Goal: Task Accomplishment & Management: Use online tool/utility

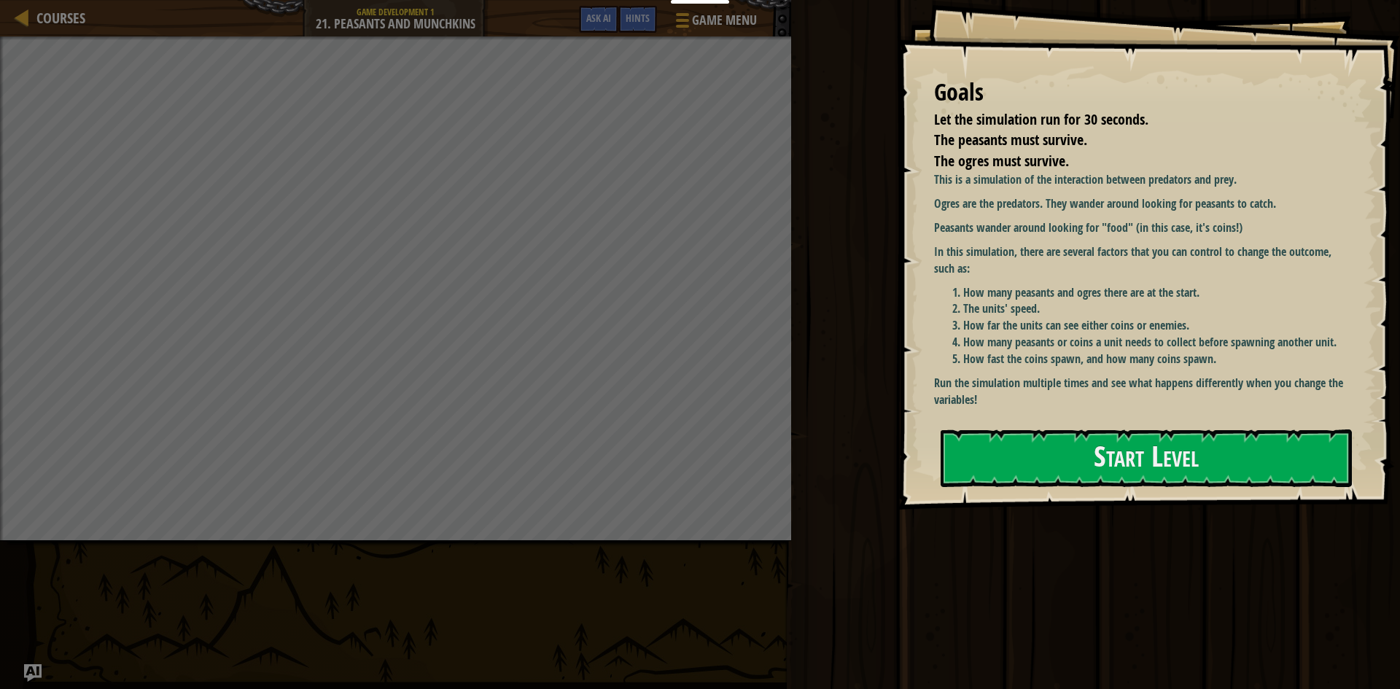
click at [1158, 489] on div "Goals Let the simulation run for 30 seconds. The peasants must survive. The ogr…" at bounding box center [1149, 255] width 502 height 510
click at [1143, 472] on button "Start Level" at bounding box center [1146, 458] width 411 height 58
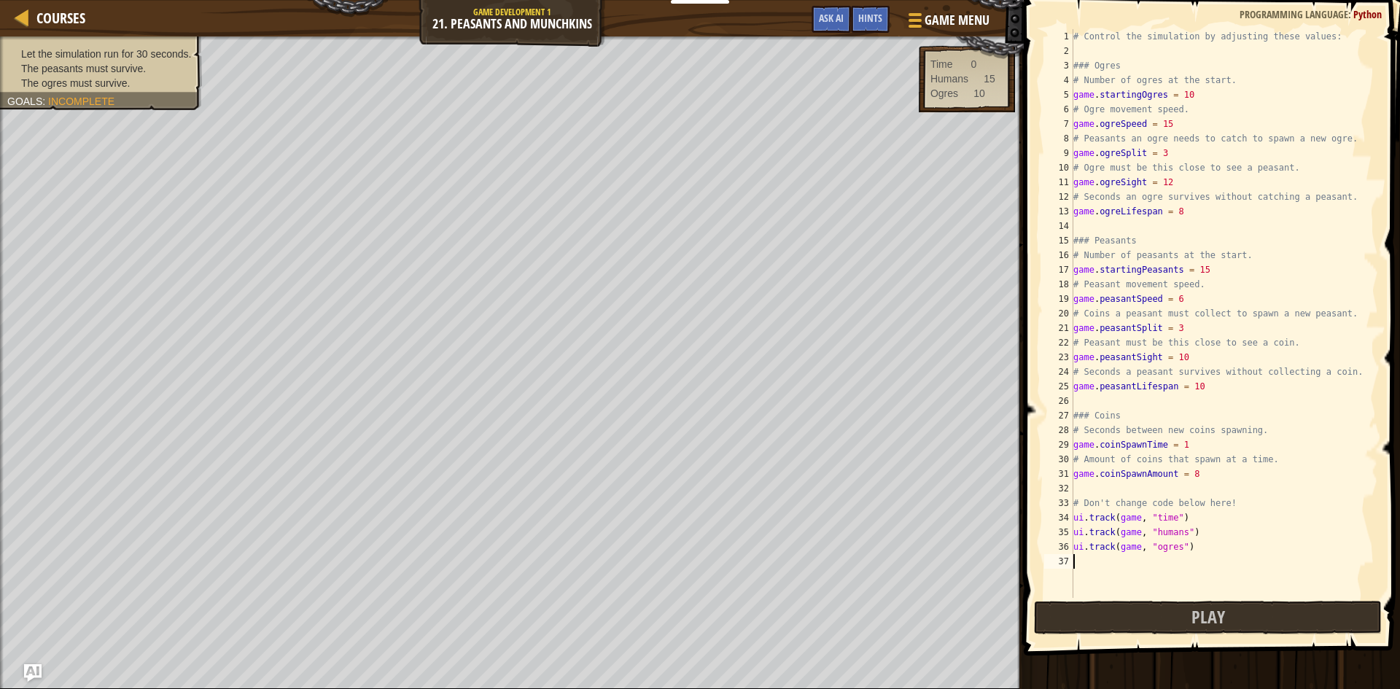
click at [1185, 443] on div "# Control the simulation by adjusting these values: ### Ogres # Number of ogres…" at bounding box center [1224, 328] width 308 height 598
click at [1200, 479] on div "# Control the simulation by adjusting these values: ### Ogres # Number of ogres…" at bounding box center [1224, 328] width 308 height 598
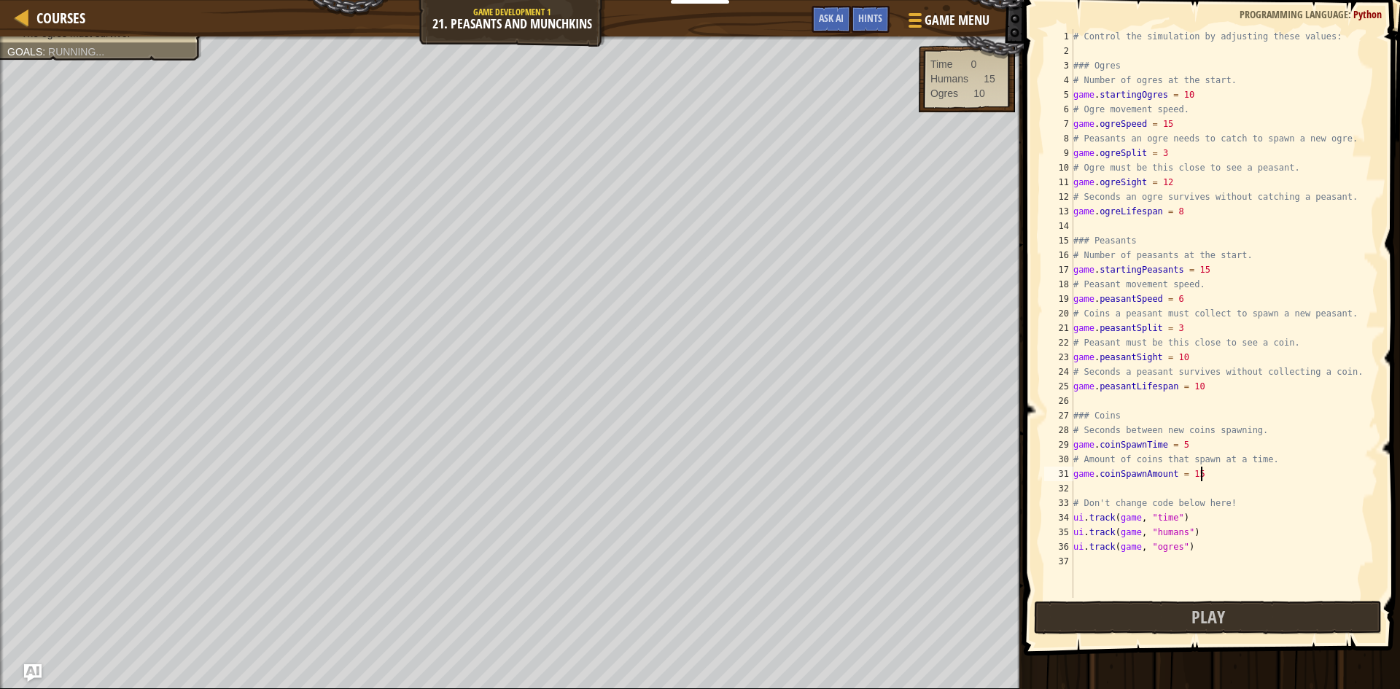
scroll to position [7, 18]
click at [1135, 627] on button "Play" at bounding box center [1208, 618] width 348 height 34
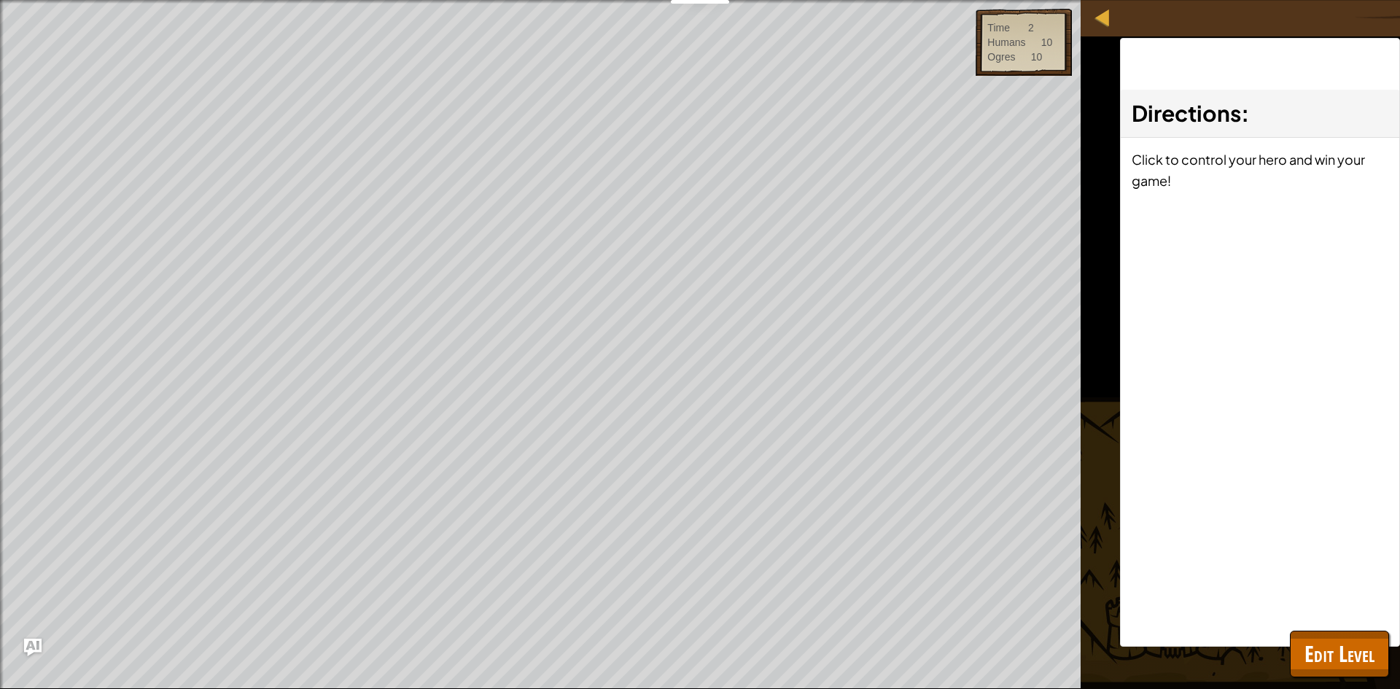
click at [1337, 677] on div "Let the simulation run for 30 seconds. The peasants must survive. The ogres mus…" at bounding box center [700, 344] width 1400 height 689
click at [1336, 677] on button "Edit Level" at bounding box center [1339, 654] width 99 height 47
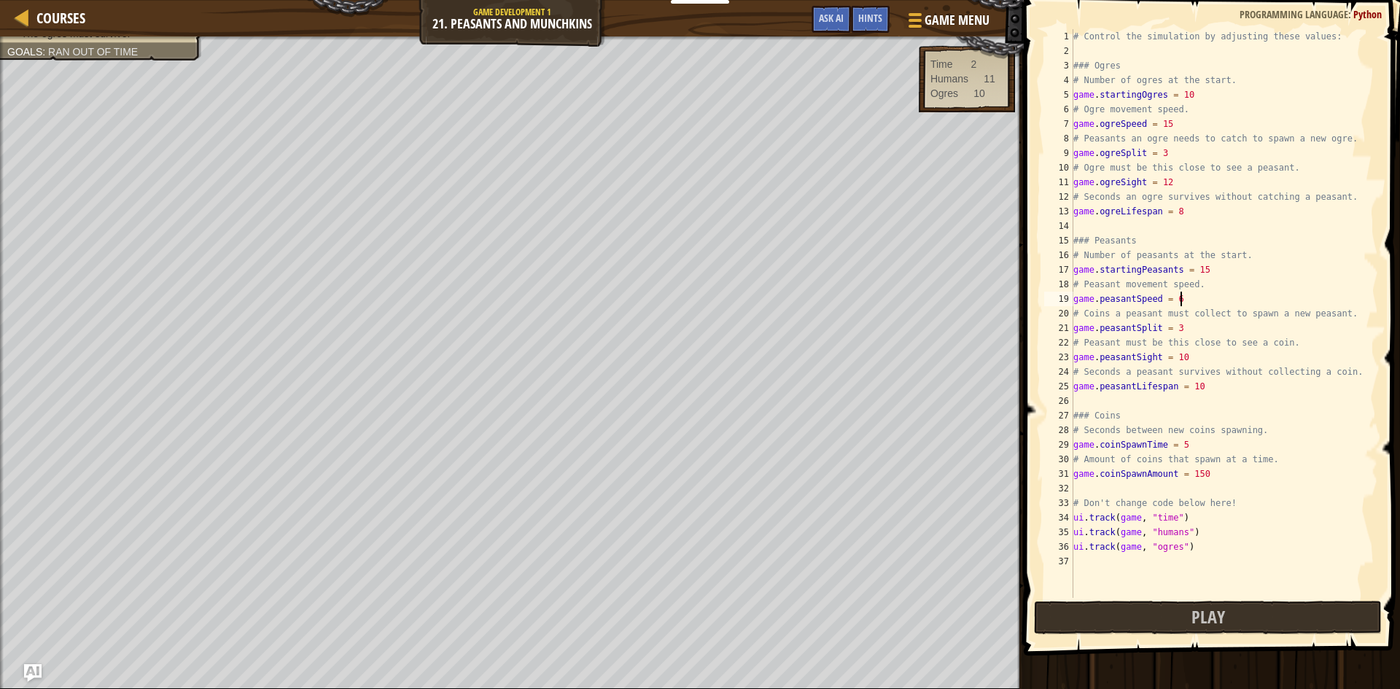
click at [1180, 299] on div "# Control the simulation by adjusting these values: ### Ogres # Number of ogres…" at bounding box center [1224, 328] width 308 height 598
click at [1160, 617] on button "Play" at bounding box center [1208, 618] width 348 height 34
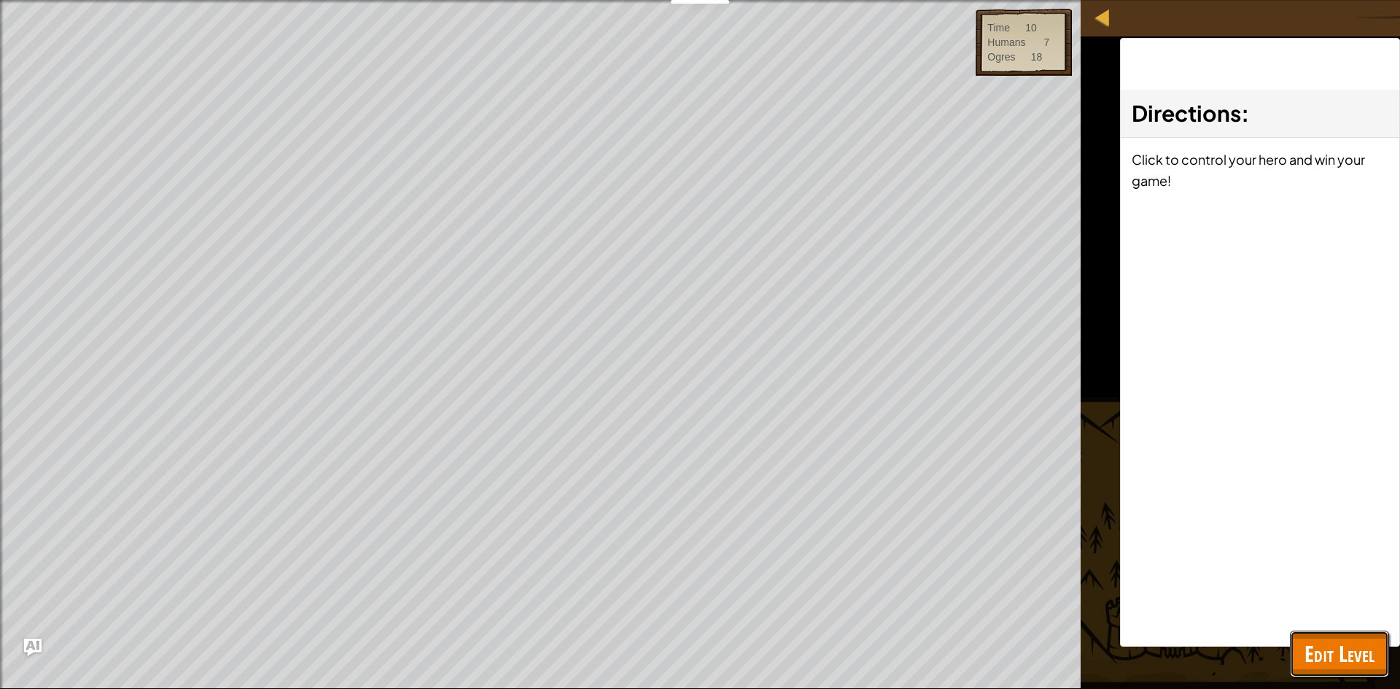
click at [1339, 662] on span "Edit Level" at bounding box center [1339, 654] width 70 height 30
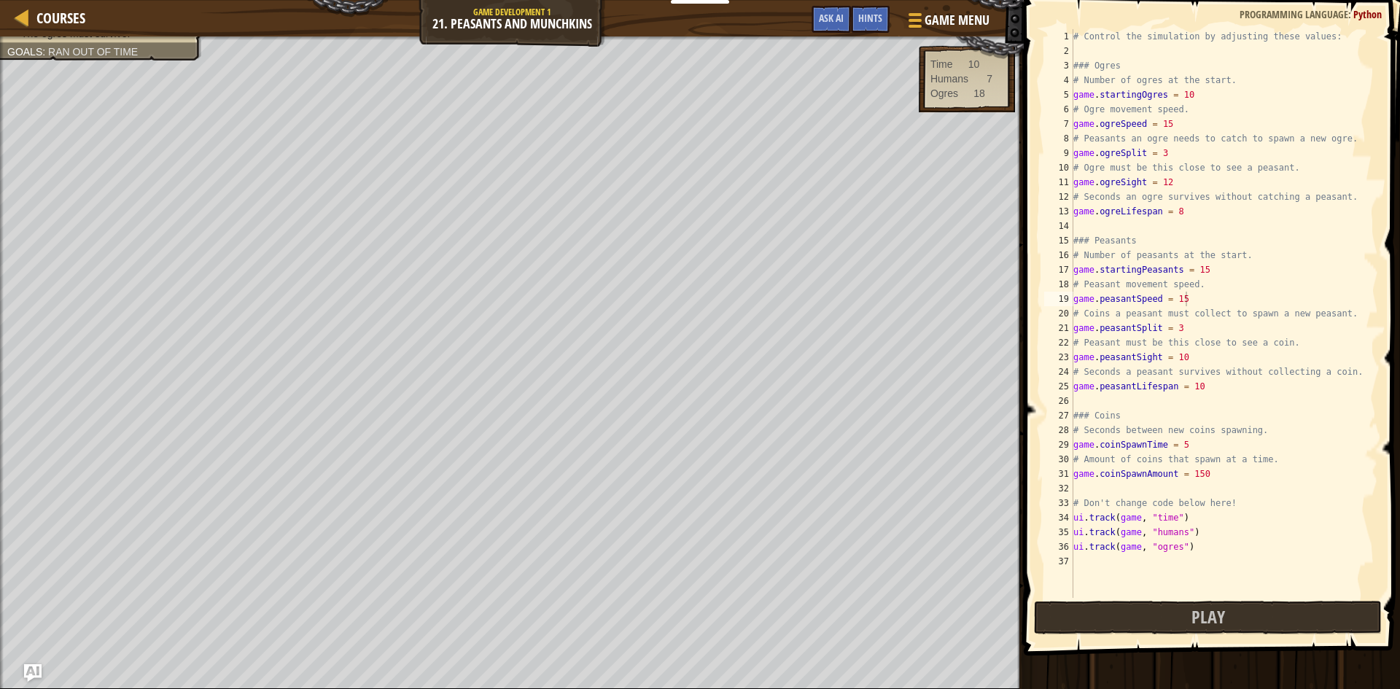
click at [1180, 326] on div "# Control the simulation by adjusting these values: ### Ogres # Number of ogres…" at bounding box center [1224, 328] width 308 height 598
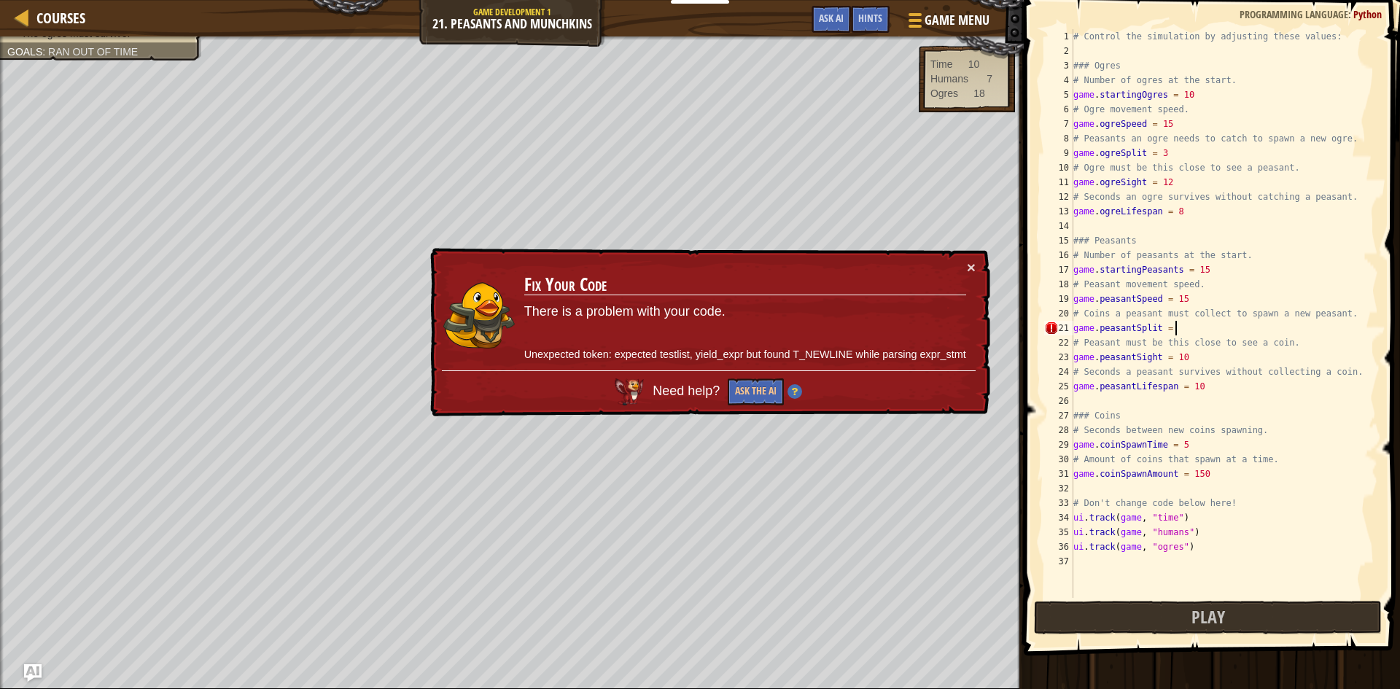
scroll to position [7, 15]
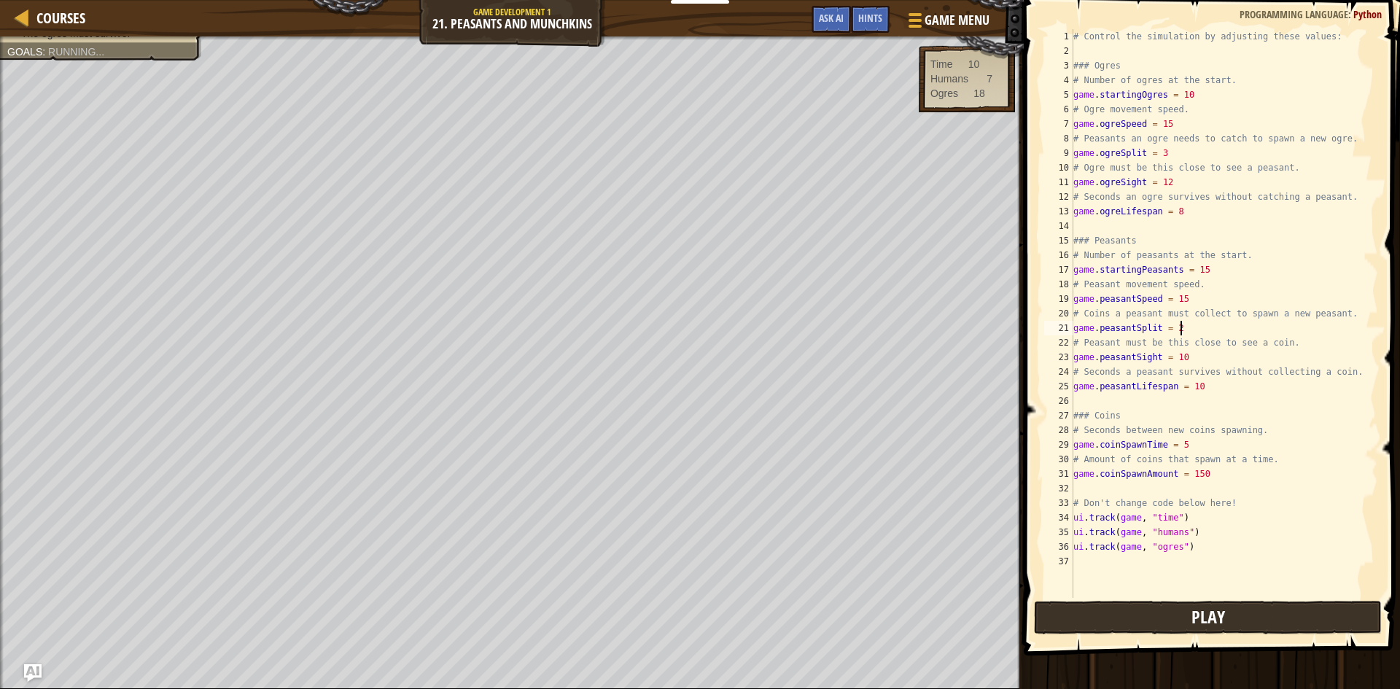
type textarea "game.peasantSplit = 2"
click at [1191, 622] on button "Play" at bounding box center [1208, 618] width 348 height 34
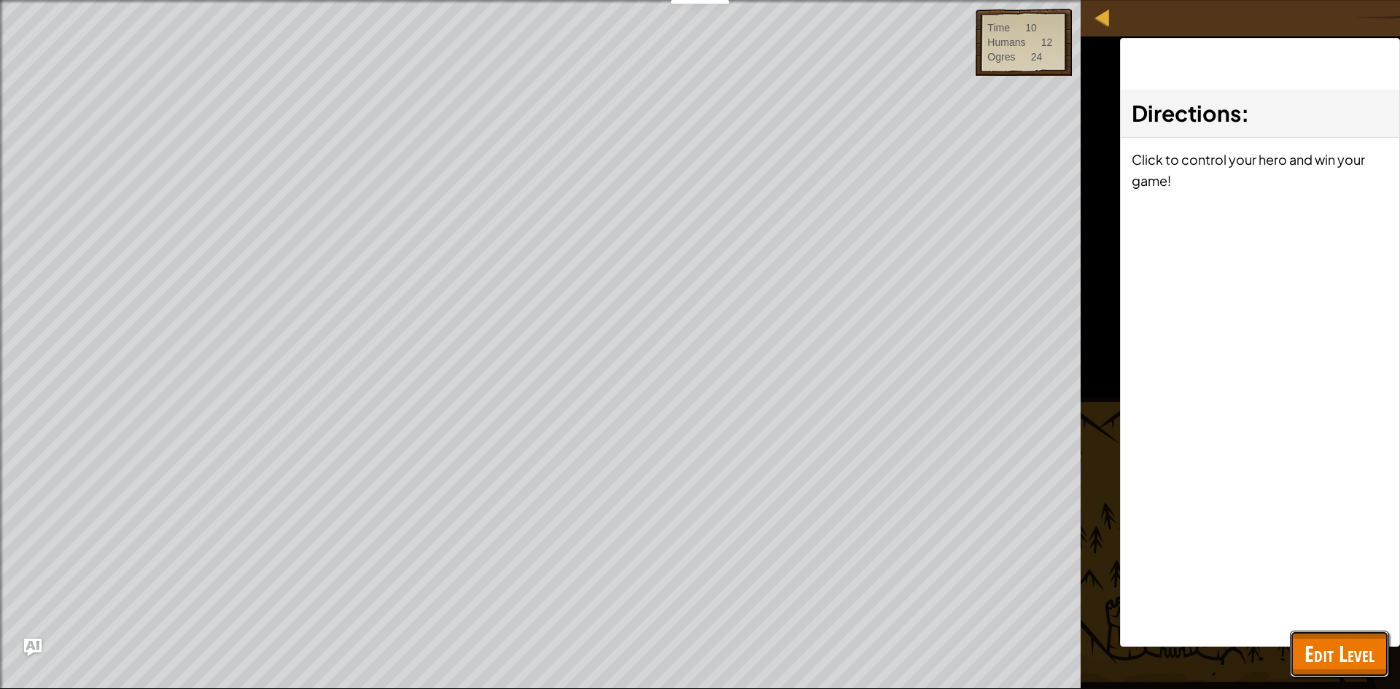
click at [1367, 637] on button "Edit Level" at bounding box center [1339, 654] width 99 height 47
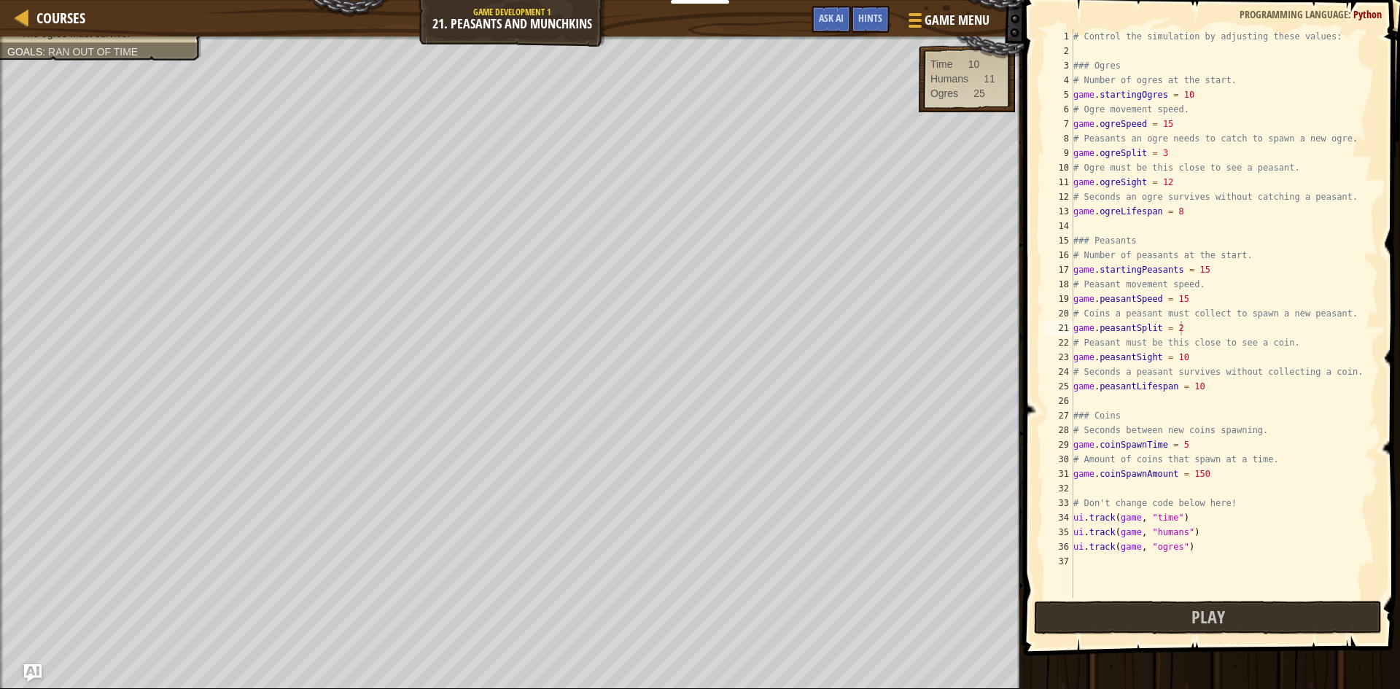
click at [1180, 219] on div "# Control the simulation by adjusting these values: ### Ogres # Number of ogres…" at bounding box center [1224, 328] width 308 height 598
click at [1179, 217] on div "# Control the simulation by adjusting these values: ### Ogres # Number of ogres…" at bounding box center [1224, 328] width 308 height 598
click at [1207, 387] on div "# Control the simulation by adjusting these values: ### Ogres # Number of ogres…" at bounding box center [1224, 328] width 308 height 598
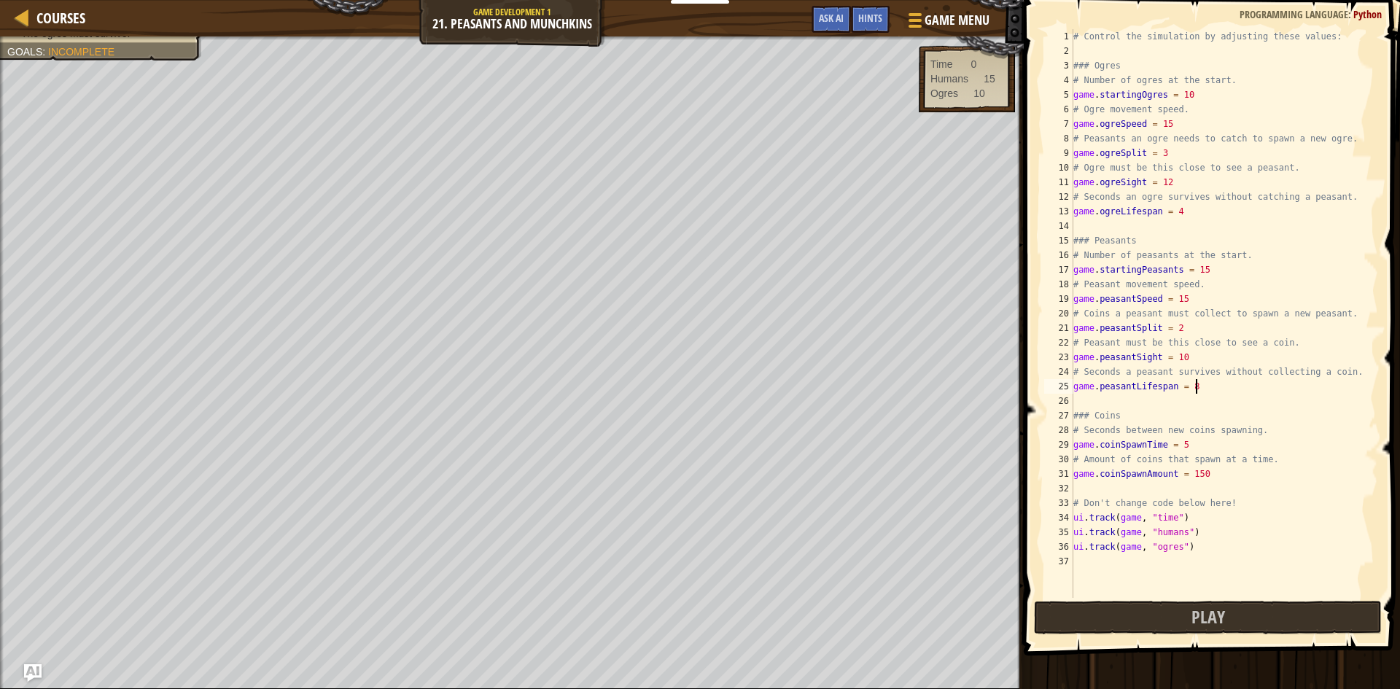
scroll to position [7, 17]
click at [1178, 117] on div "# Control the simulation by adjusting these values: ### Ogres # Number of ogres…" at bounding box center [1224, 328] width 308 height 598
drag, startPoint x: 1192, startPoint y: 298, endPoint x: 1175, endPoint y: 303, distance: 17.5
click at [1175, 303] on div "# Control the simulation by adjusting these values: ### Ogres # Number of ogres…" at bounding box center [1224, 328] width 308 height 598
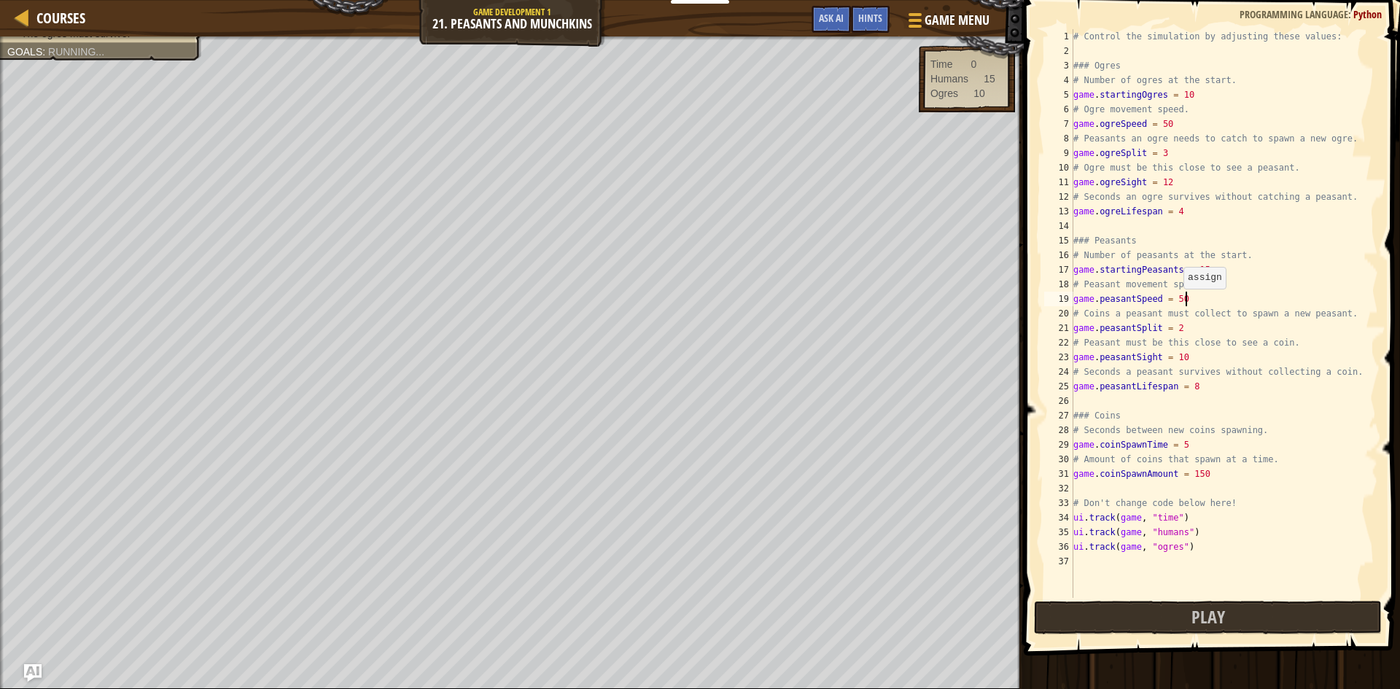
scroll to position [7, 15]
click at [1160, 619] on button "Play" at bounding box center [1208, 618] width 348 height 34
click at [1210, 276] on div "# Control the simulation by adjusting these values: ### Ogres # Number of ogres…" at bounding box center [1224, 328] width 308 height 598
click at [1191, 91] on div "# Control the simulation by adjusting these values: ### Ogres # Number of ogres…" at bounding box center [1224, 328] width 308 height 598
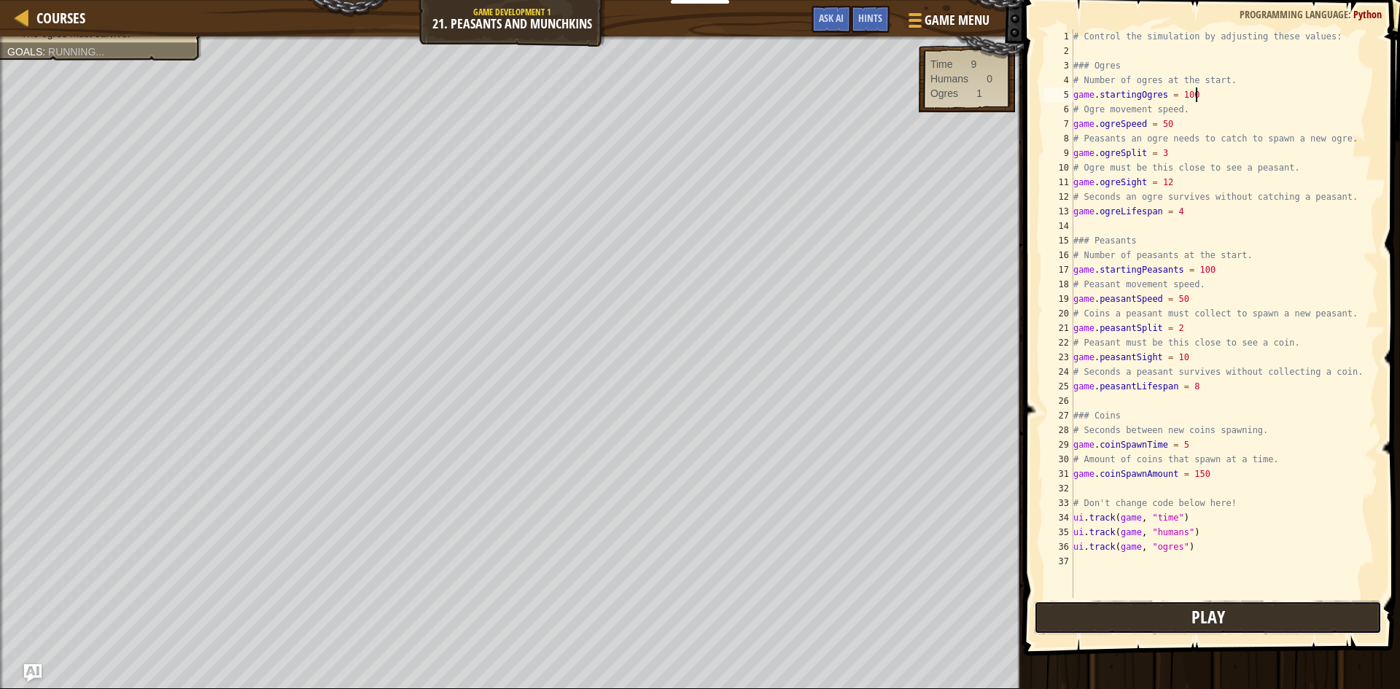
click at [1171, 627] on button "Play" at bounding box center [1208, 618] width 348 height 34
click at [1220, 97] on div "# Control the simulation by adjusting these values: ### Ogres # Number of ogres…" at bounding box center [1224, 328] width 308 height 598
click at [1206, 274] on div "# Control the simulation by adjusting these values: ### Ogres # Number of ogres…" at bounding box center [1224, 328] width 308 height 598
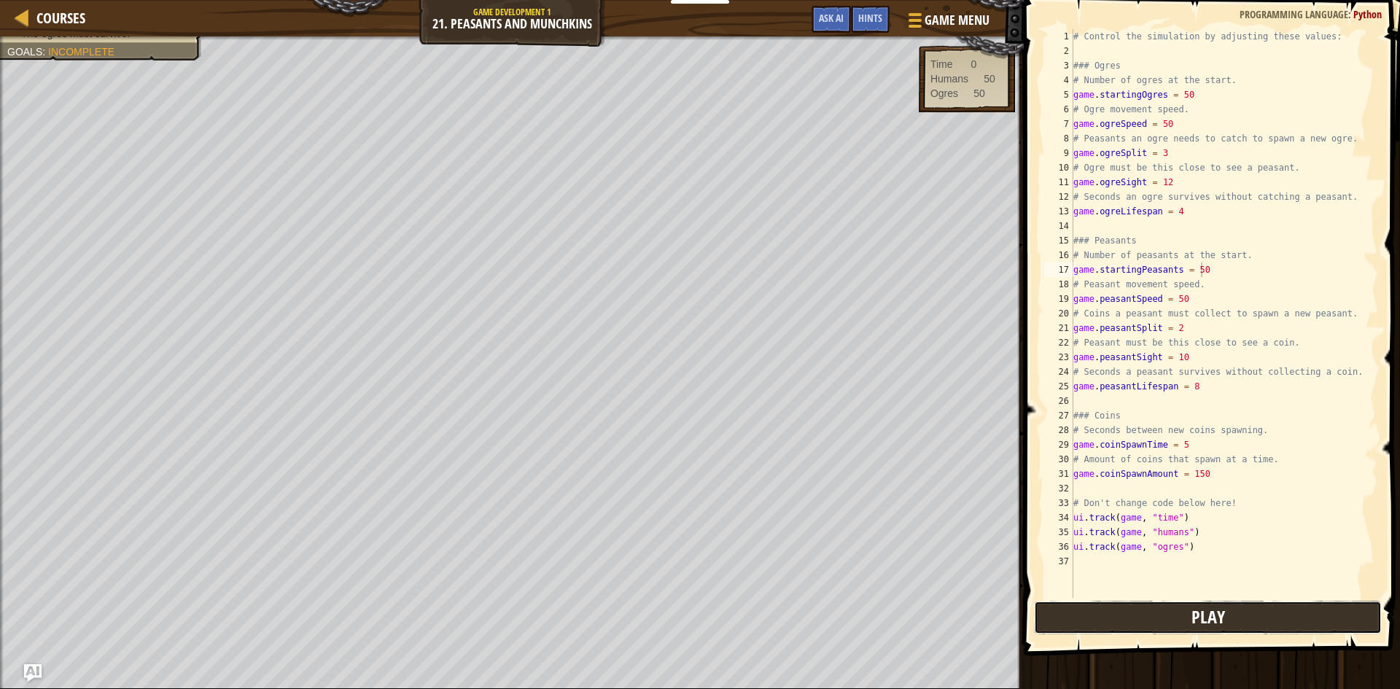
click at [1123, 623] on button "Play" at bounding box center [1208, 618] width 348 height 34
click at [1190, 94] on div "# Control the simulation by adjusting these values: ### Ogres # Number of ogres…" at bounding box center [1224, 328] width 308 height 598
click at [1160, 608] on button "Play" at bounding box center [1208, 618] width 348 height 34
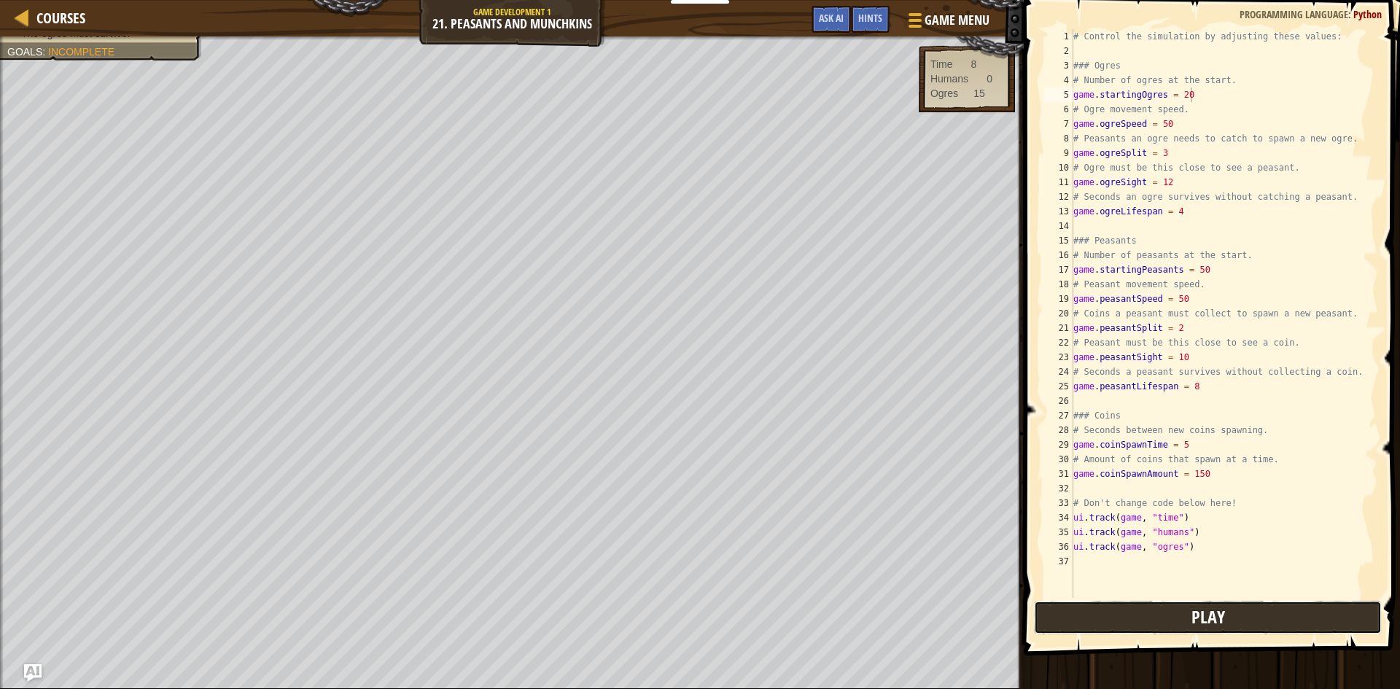
click at [1278, 612] on button "Play" at bounding box center [1208, 618] width 348 height 34
click at [1189, 437] on div "# Control the simulation by adjusting these values: ### Ogres # Number of ogres…" at bounding box center [1224, 328] width 308 height 598
click at [1170, 612] on button "Play" at bounding box center [1208, 618] width 348 height 34
click at [1208, 496] on div "# Control the simulation by adjusting these values: ### Ogres # Number of ogres…" at bounding box center [1224, 328] width 308 height 598
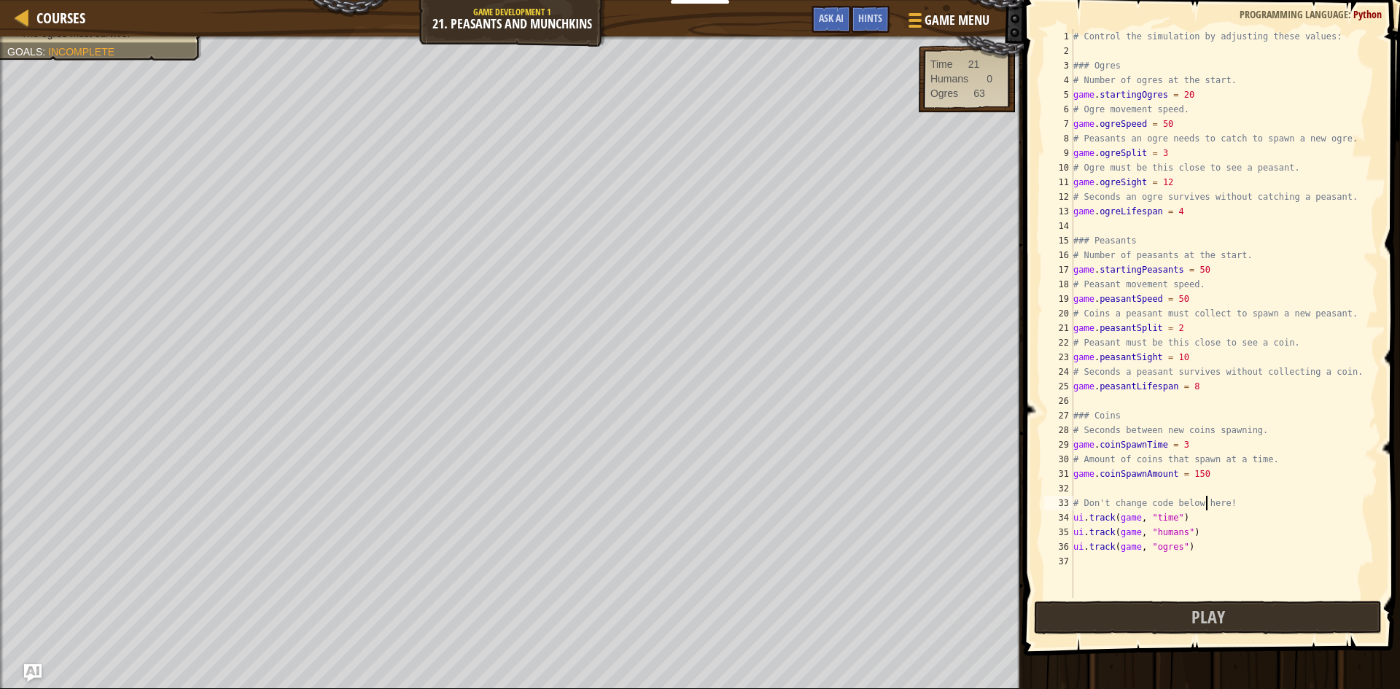
click at [1198, 480] on div "# Control the simulation by adjusting these values: ### Ogres # Number of ogres…" at bounding box center [1224, 328] width 308 height 598
click at [1200, 480] on div "# Control the simulation by adjusting these values: ### Ogres # Number of ogres…" at bounding box center [1224, 328] width 308 height 598
click at [1171, 121] on div "# Control the simulation by adjusting these values: ### Ogres # Number of ogres…" at bounding box center [1224, 328] width 308 height 598
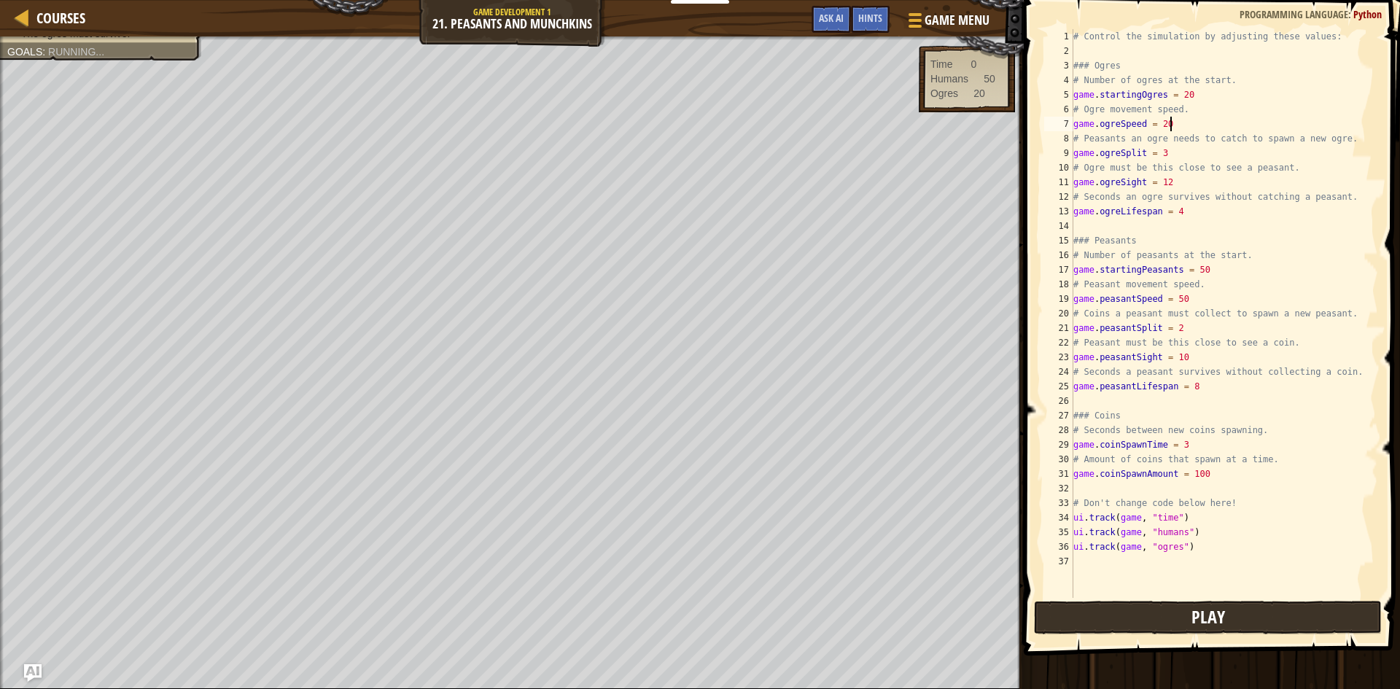
type textarea "game.ogreSpeed = 20"
click at [1135, 608] on button "Play" at bounding box center [1208, 618] width 348 height 34
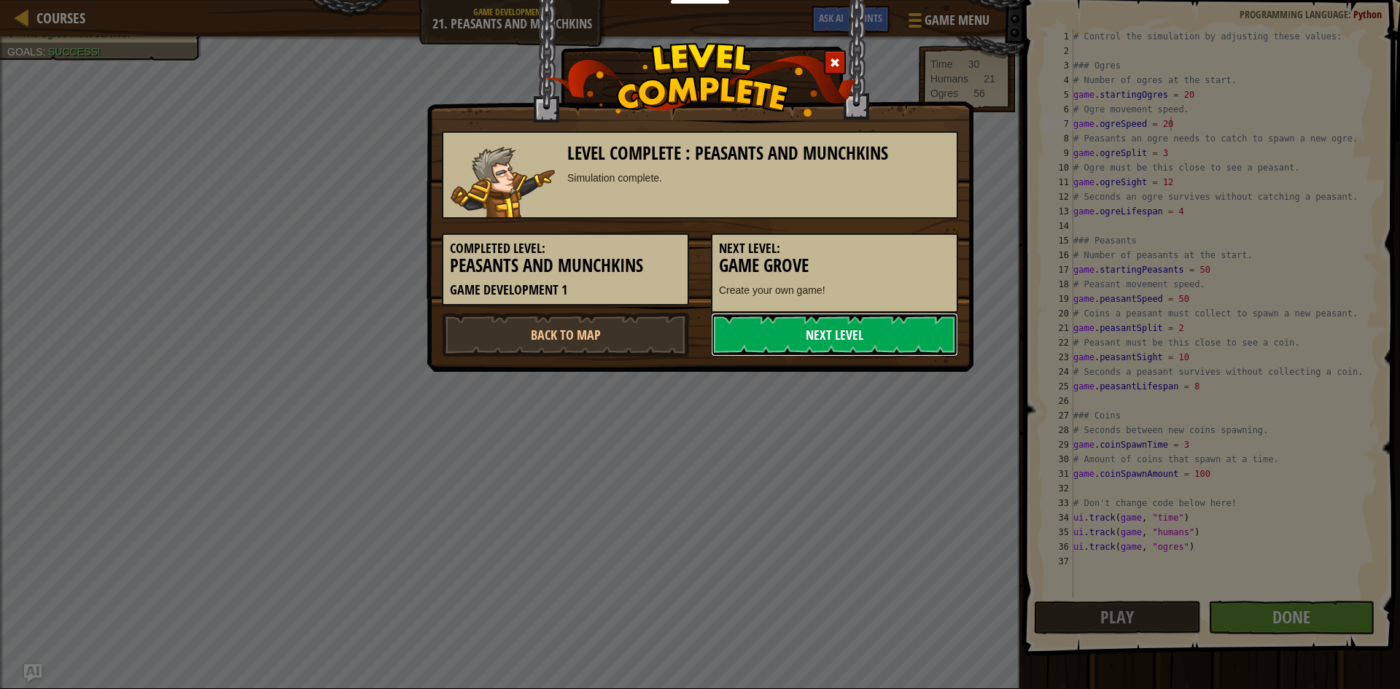
click at [845, 337] on link "Next Level" at bounding box center [834, 335] width 247 height 44
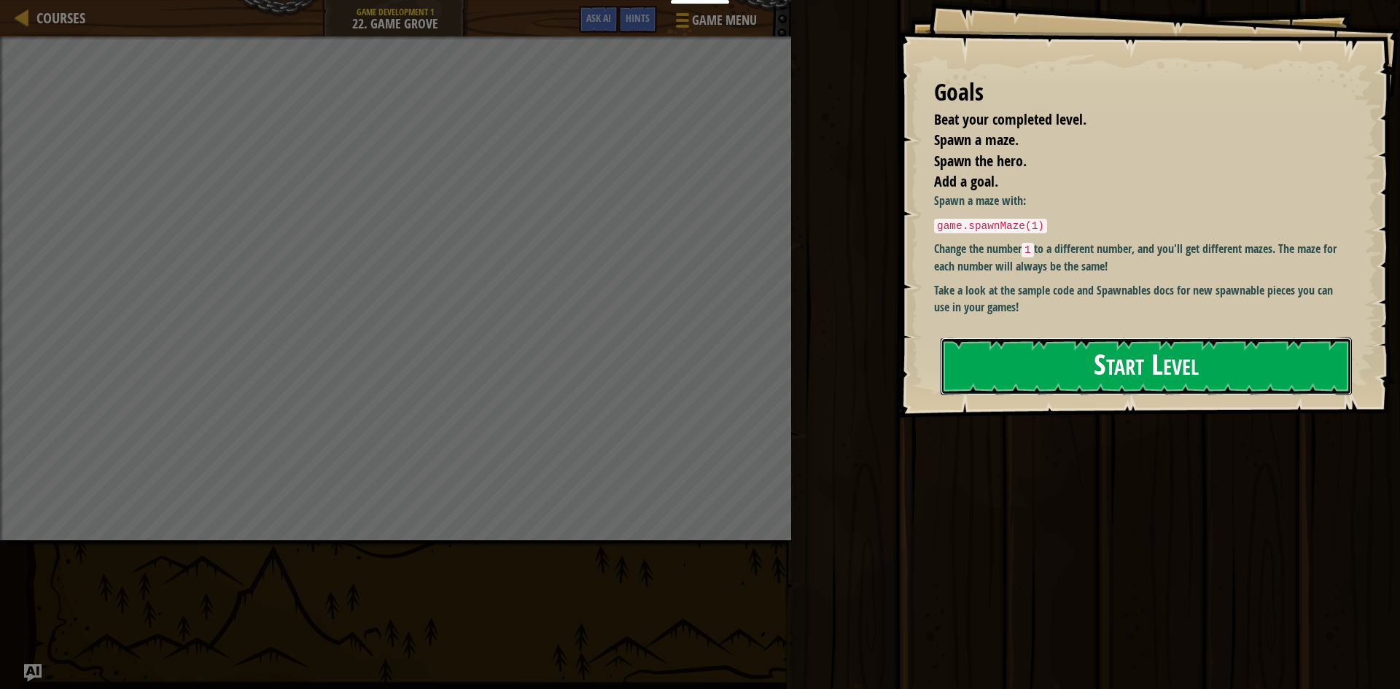
click at [954, 359] on button "Start Level" at bounding box center [1146, 367] width 411 height 58
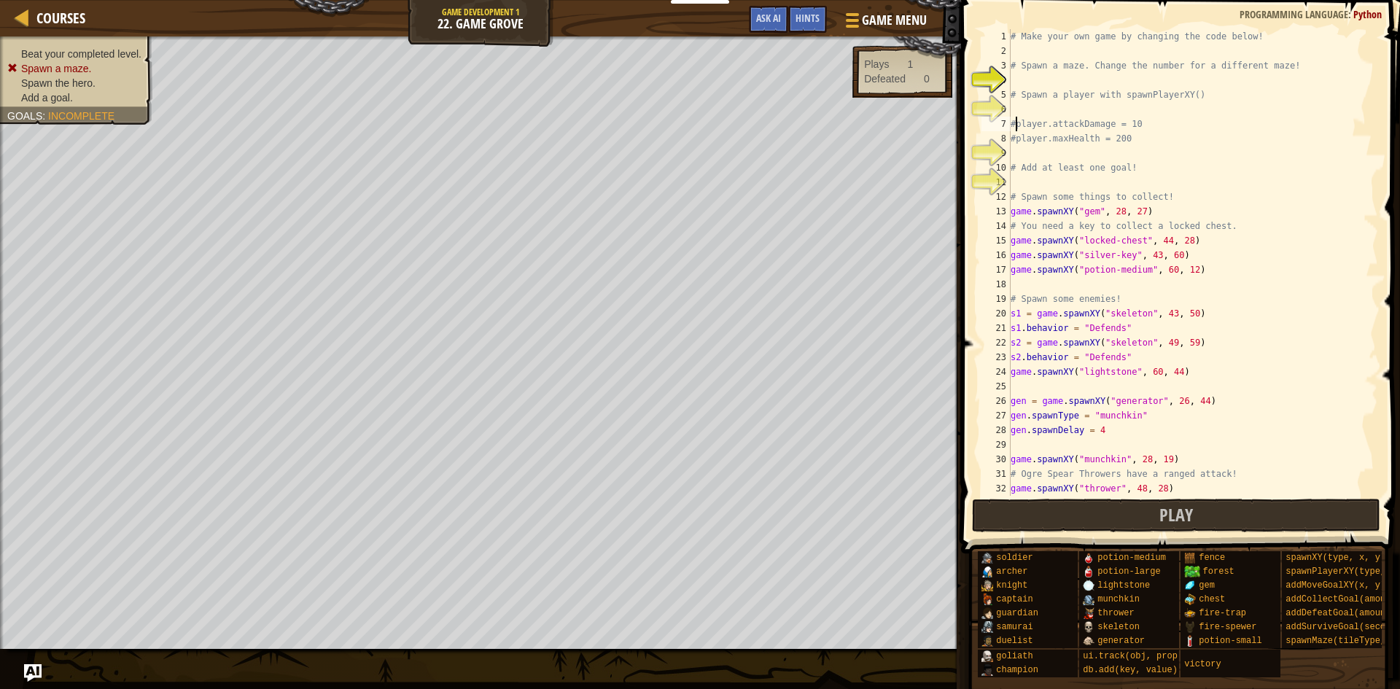
click at [1013, 128] on div "# Make your own game by changing the code below! # Spawn a maze. Change the num…" at bounding box center [1193, 277] width 370 height 496
type textarea "player.attackDamage = 10"
click at [1017, 146] on div "# Make your own game by changing the code below! # Spawn a maze. Change the num…" at bounding box center [1193, 277] width 370 height 496
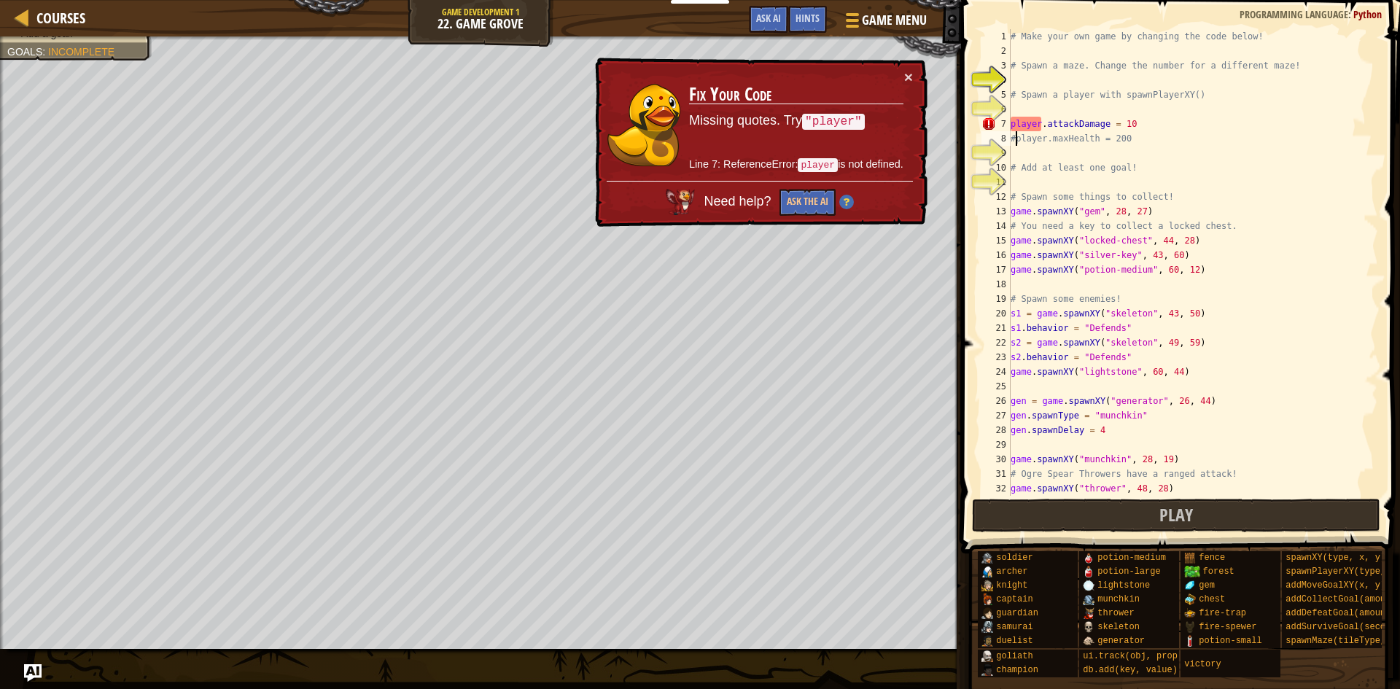
click at [1015, 143] on div "# Make your own game by changing the code below! # Spawn a maze. Change the num…" at bounding box center [1193, 277] width 370 height 496
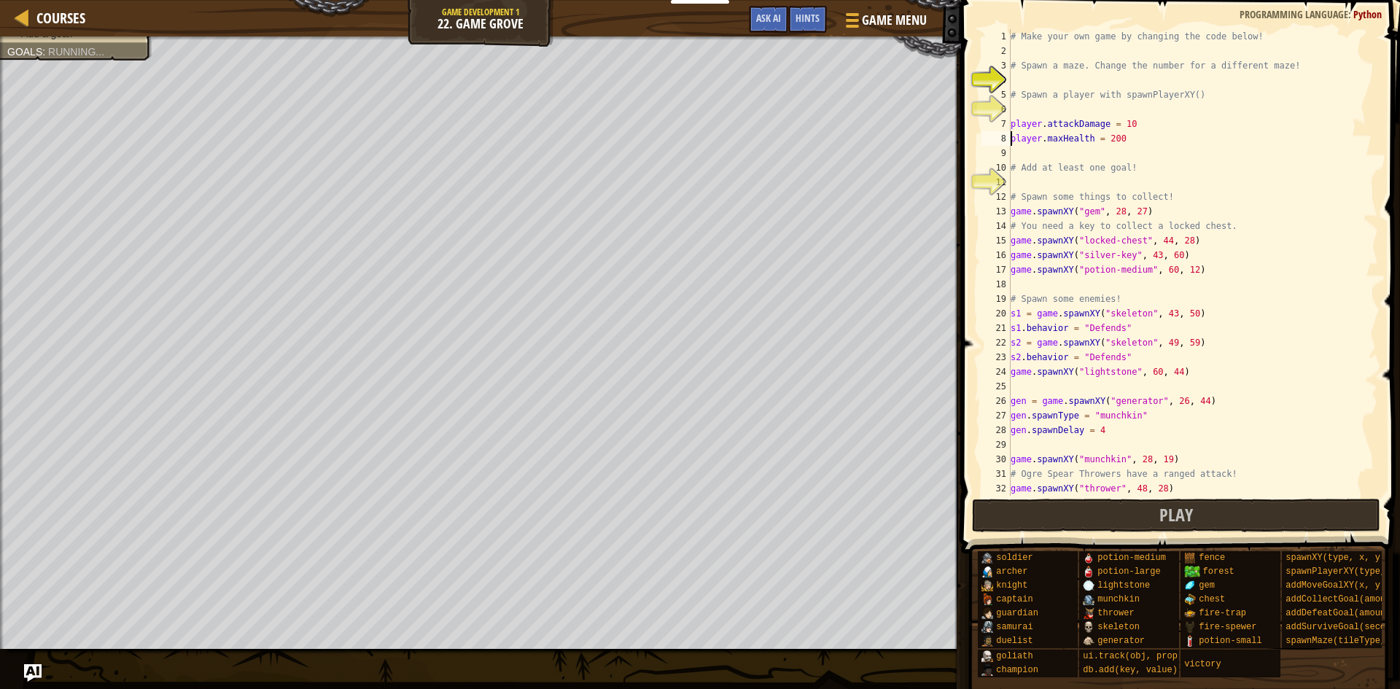
click at [1140, 123] on div "# Make your own game by changing the code below! # Spawn a maze. Change the num…" at bounding box center [1193, 277] width 370 height 496
type textarea "player.attackDamage = 10"
